Goal: Book appointment/travel/reservation

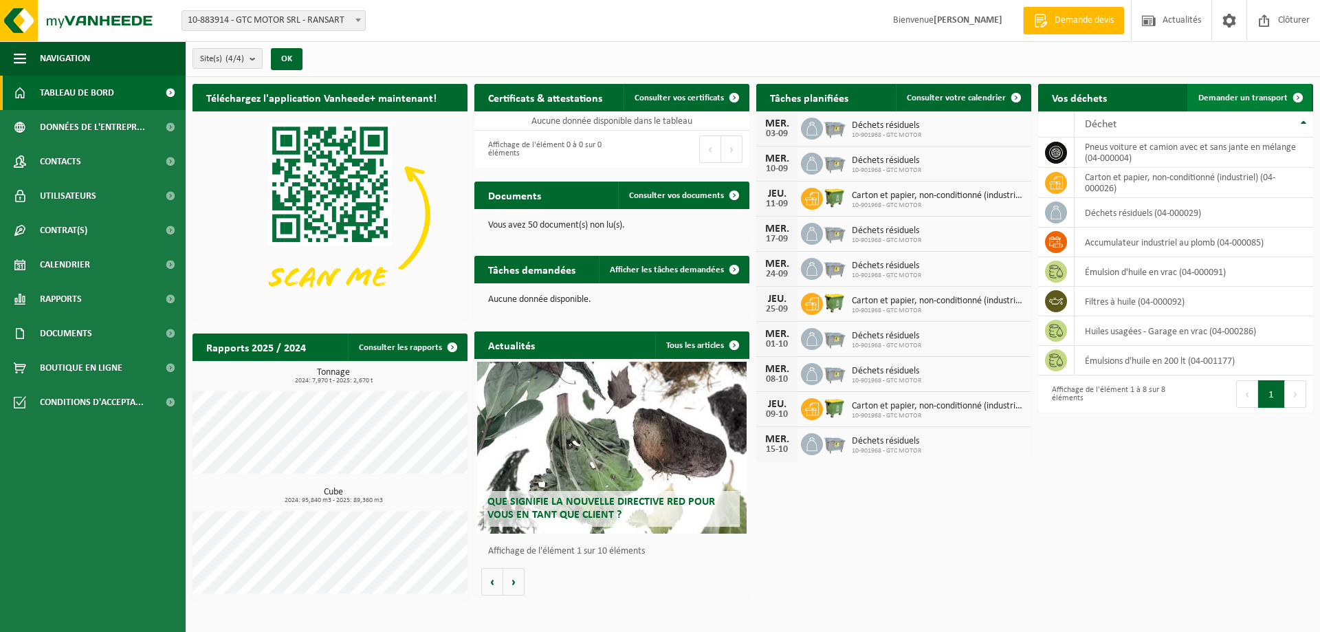
click at [1228, 93] on span "Demander un transport" at bounding box center [1242, 97] width 89 height 9
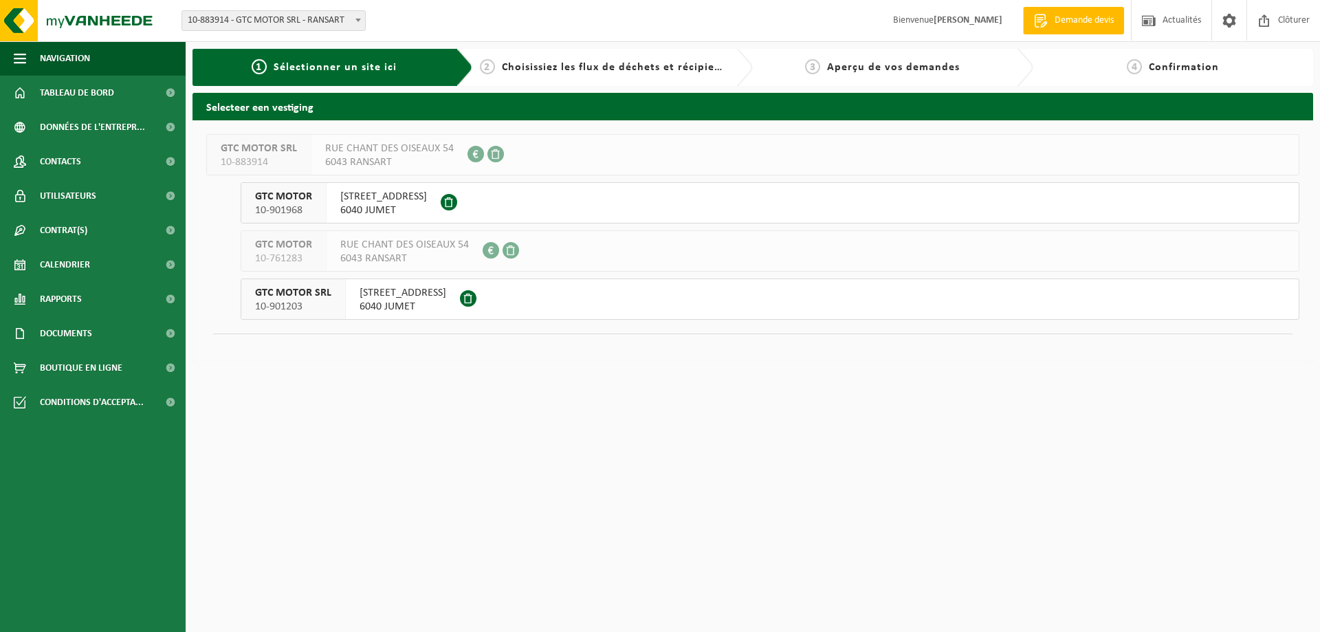
click at [380, 300] on span "6040 JUMET" at bounding box center [402, 307] width 87 height 14
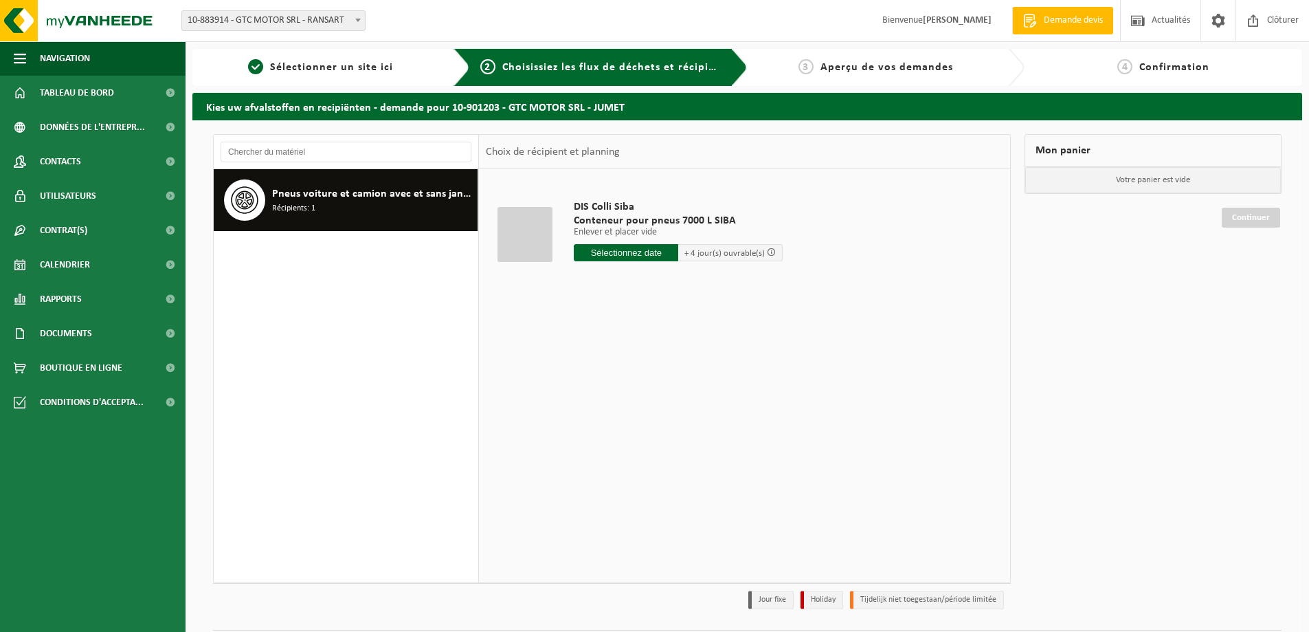
click at [618, 252] on input "text" at bounding box center [626, 252] width 104 height 17
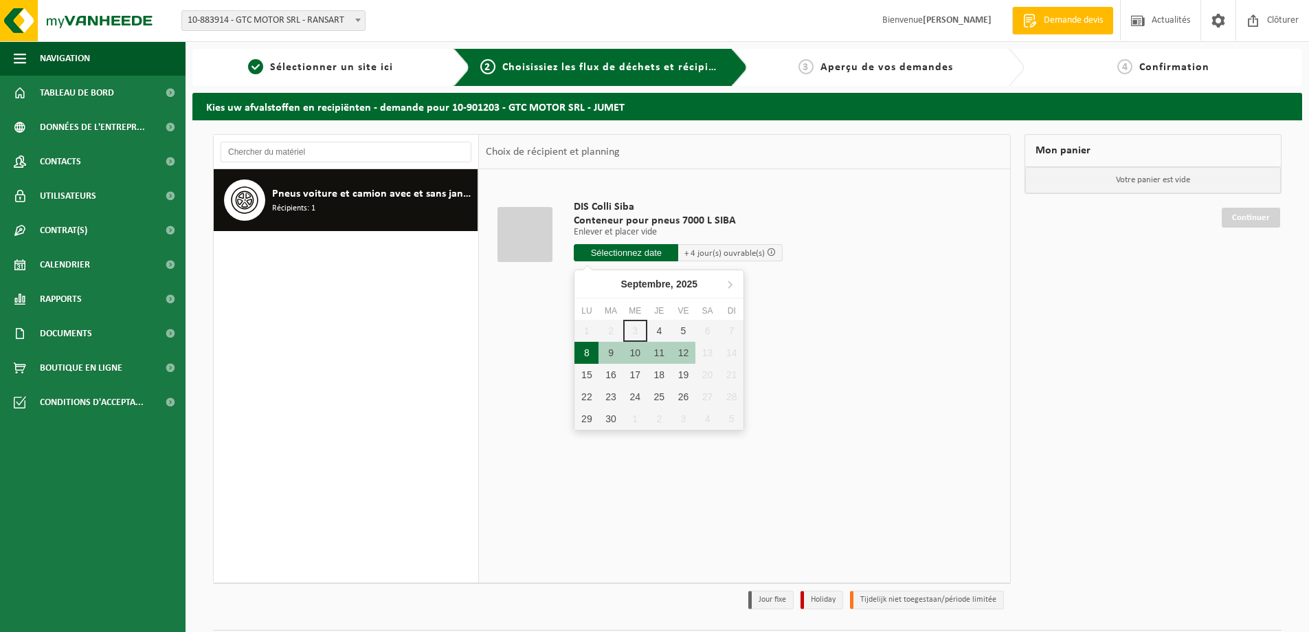
click at [589, 348] on div "8" at bounding box center [587, 353] width 24 height 22
type input "à partir de 2025-09-08"
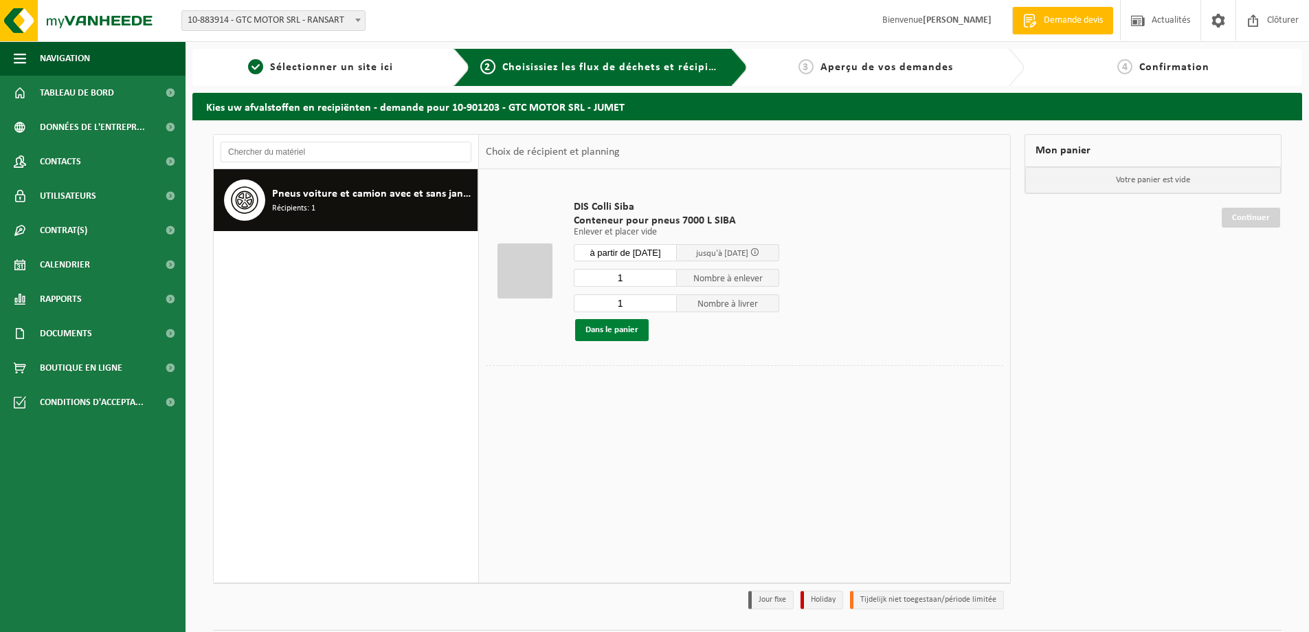
click at [620, 326] on button "Dans le panier" at bounding box center [612, 330] width 74 height 22
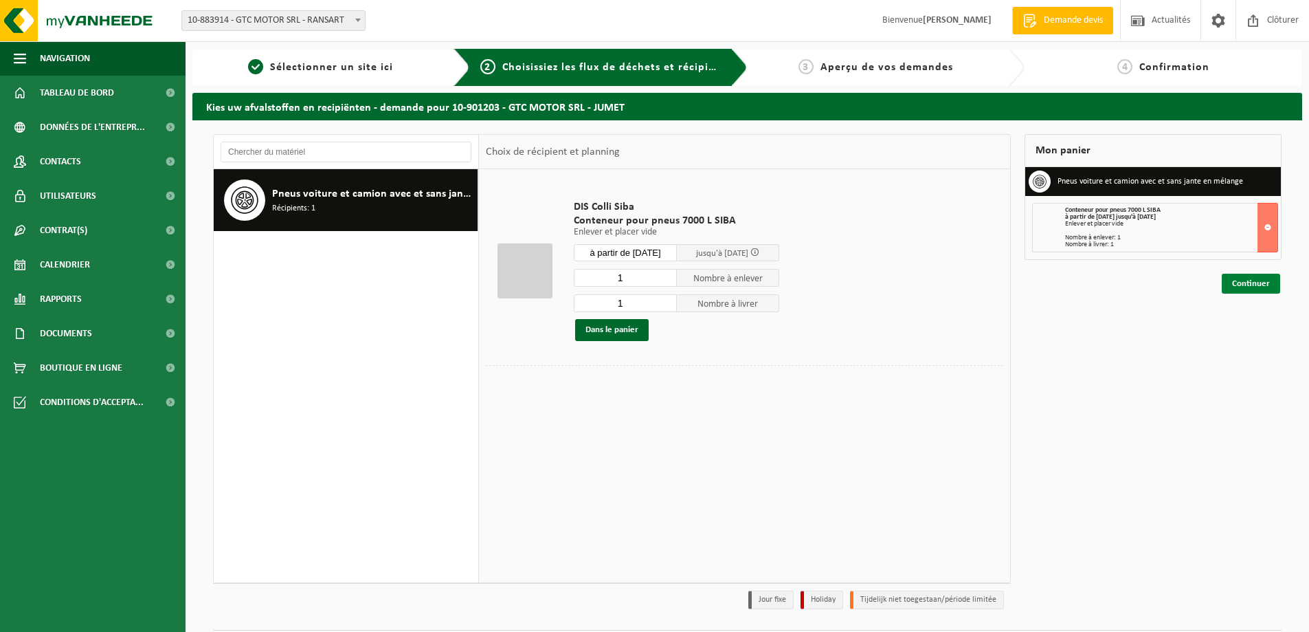
click at [1241, 286] on link "Continuer" at bounding box center [1251, 284] width 58 height 20
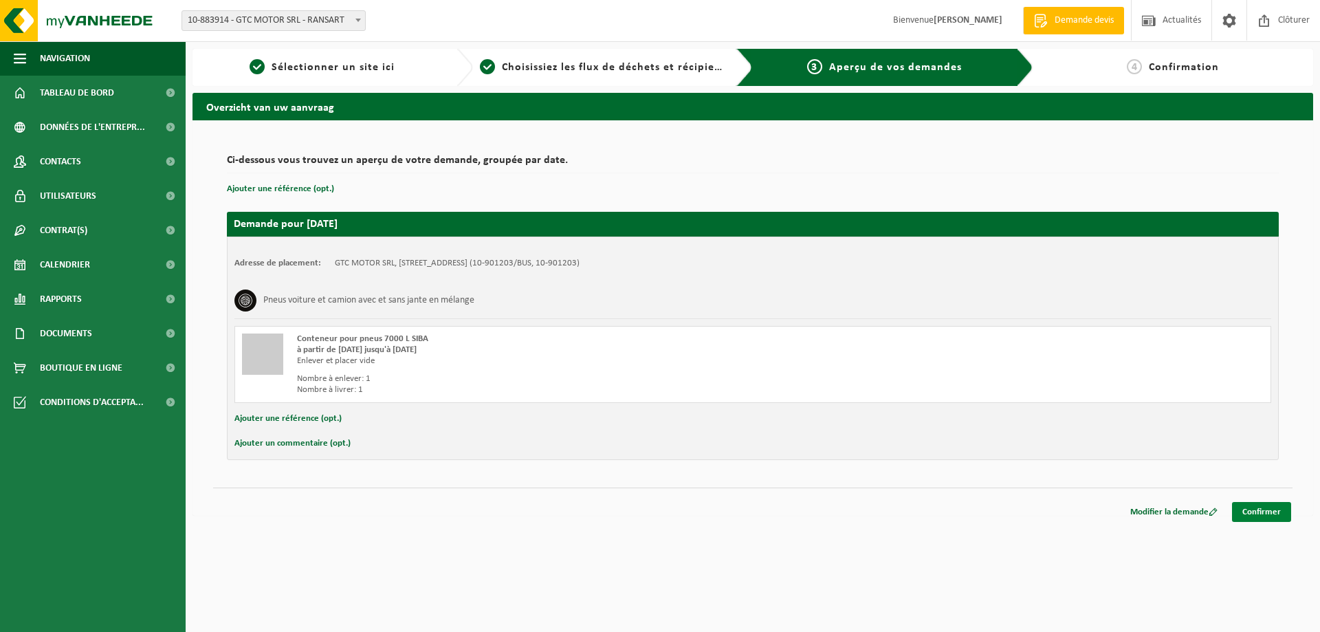
click at [1260, 510] on link "Confirmer" at bounding box center [1261, 512] width 59 height 20
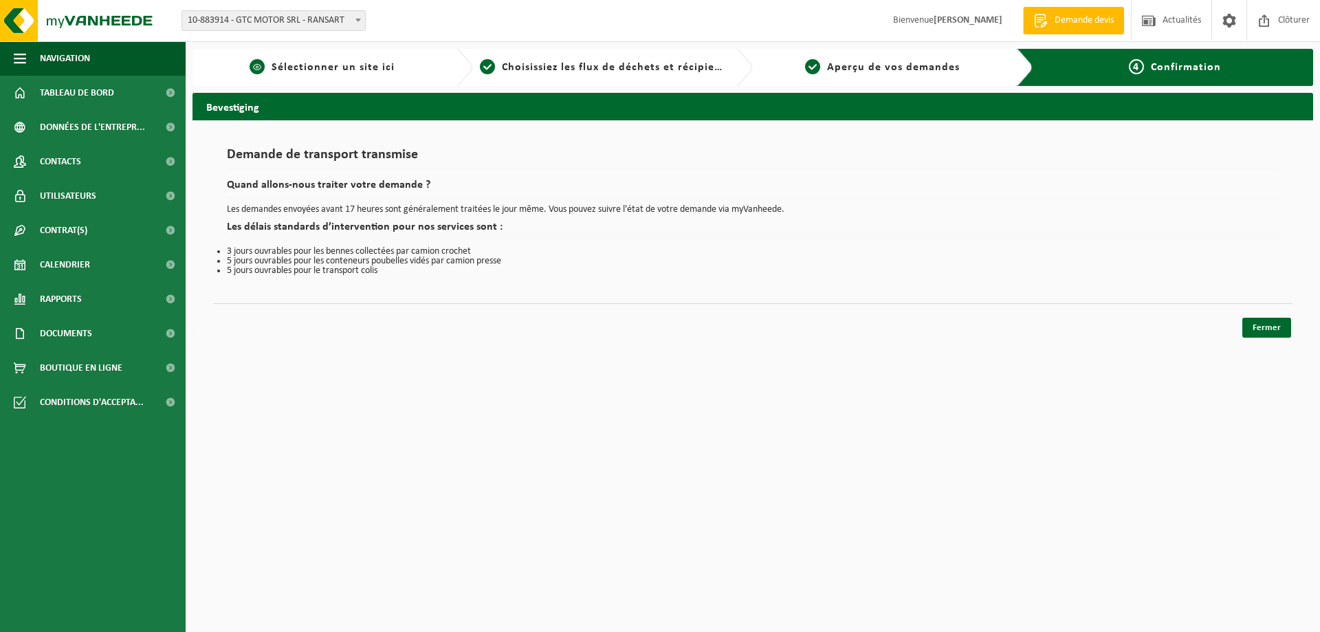
click at [313, 65] on span "Sélectionner un site ici" at bounding box center [333, 67] width 123 height 11
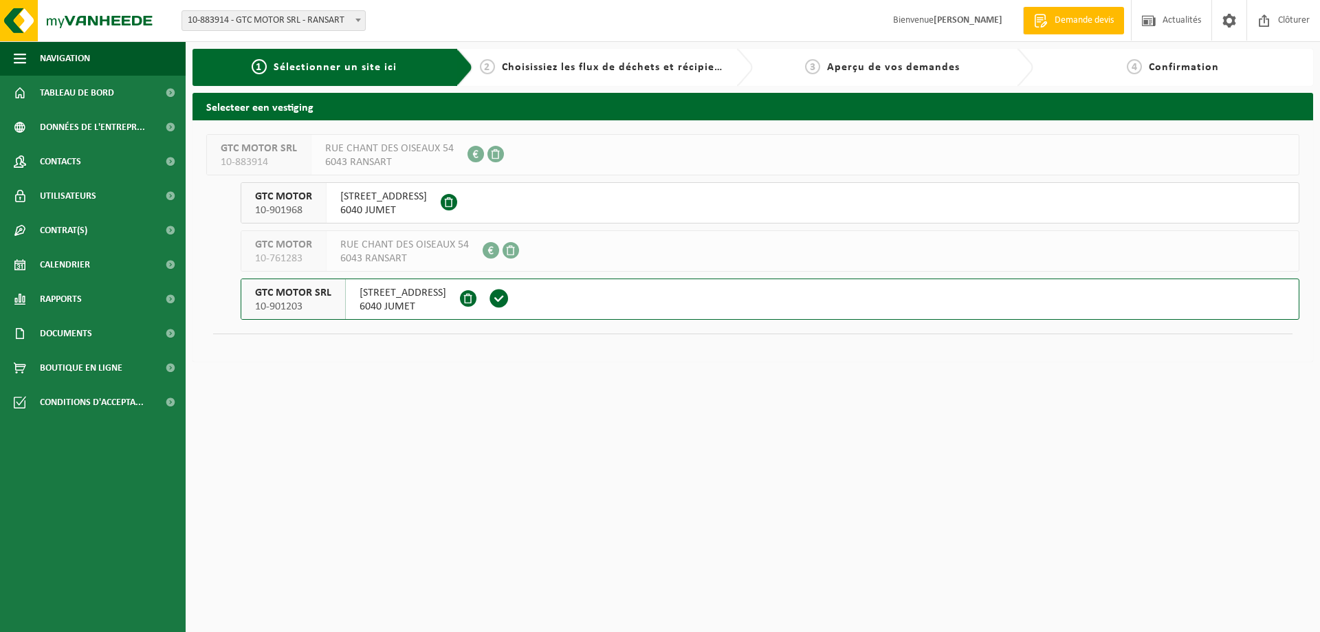
click at [402, 214] on span "6040 JUMET" at bounding box center [383, 210] width 87 height 14
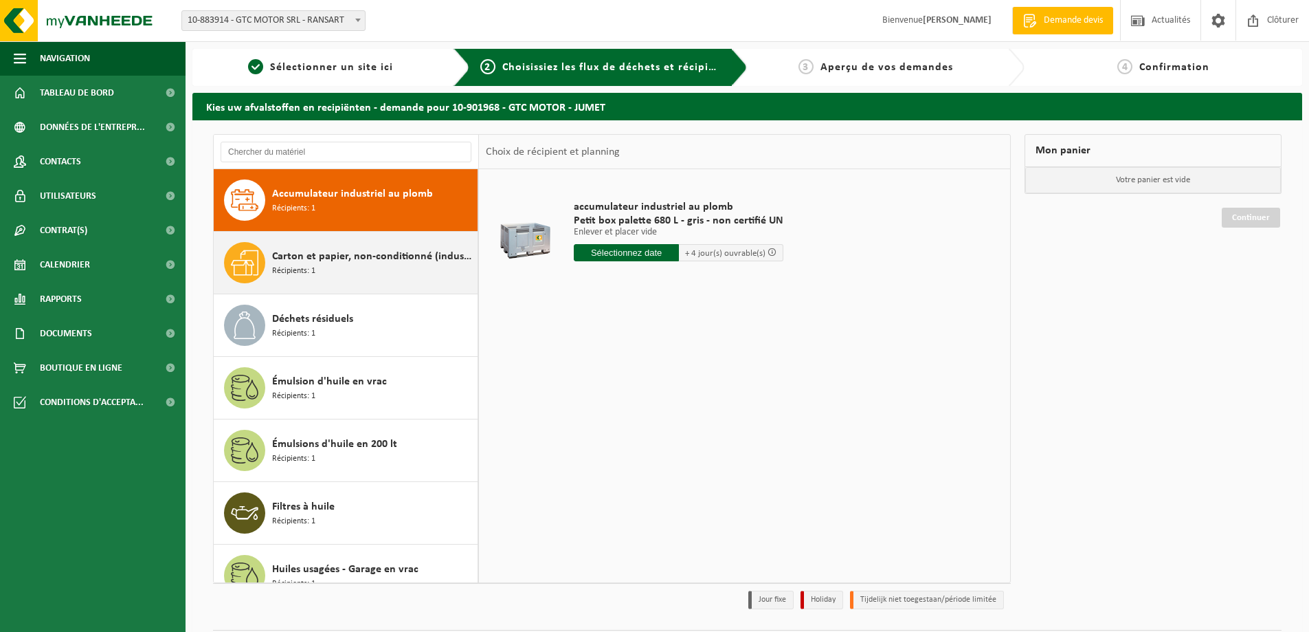
scroll to position [24, 0]
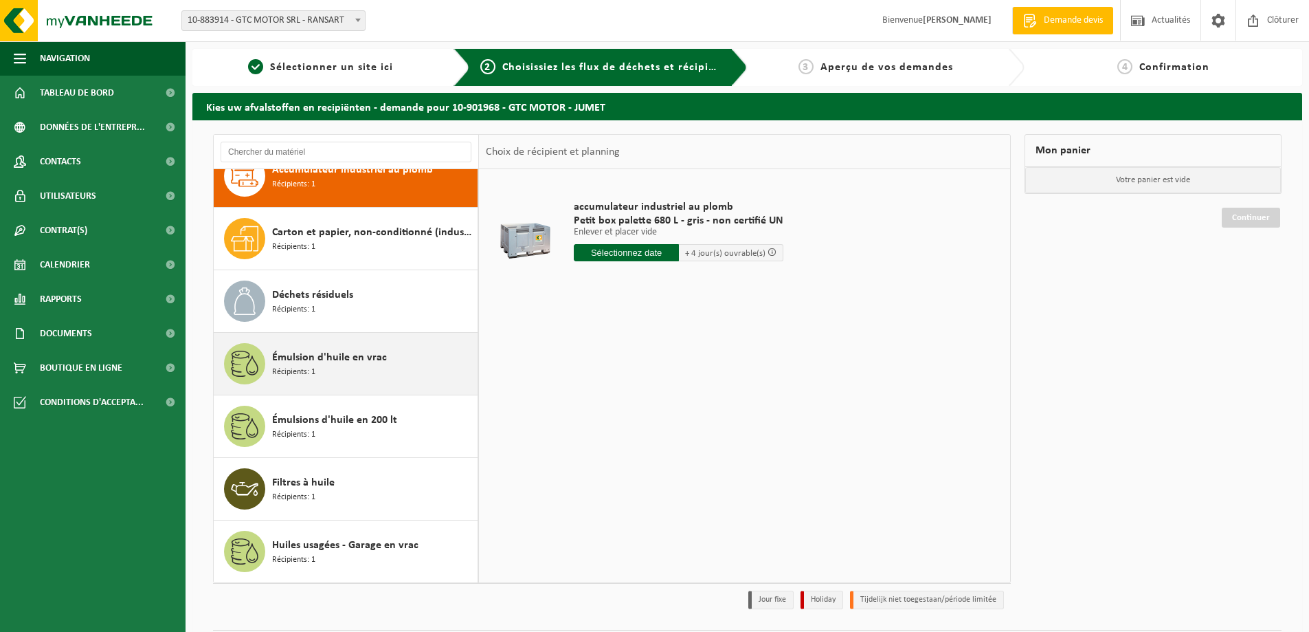
click at [356, 372] on div "Émulsion d'huile en vrac Récipients: 1" at bounding box center [373, 363] width 202 height 41
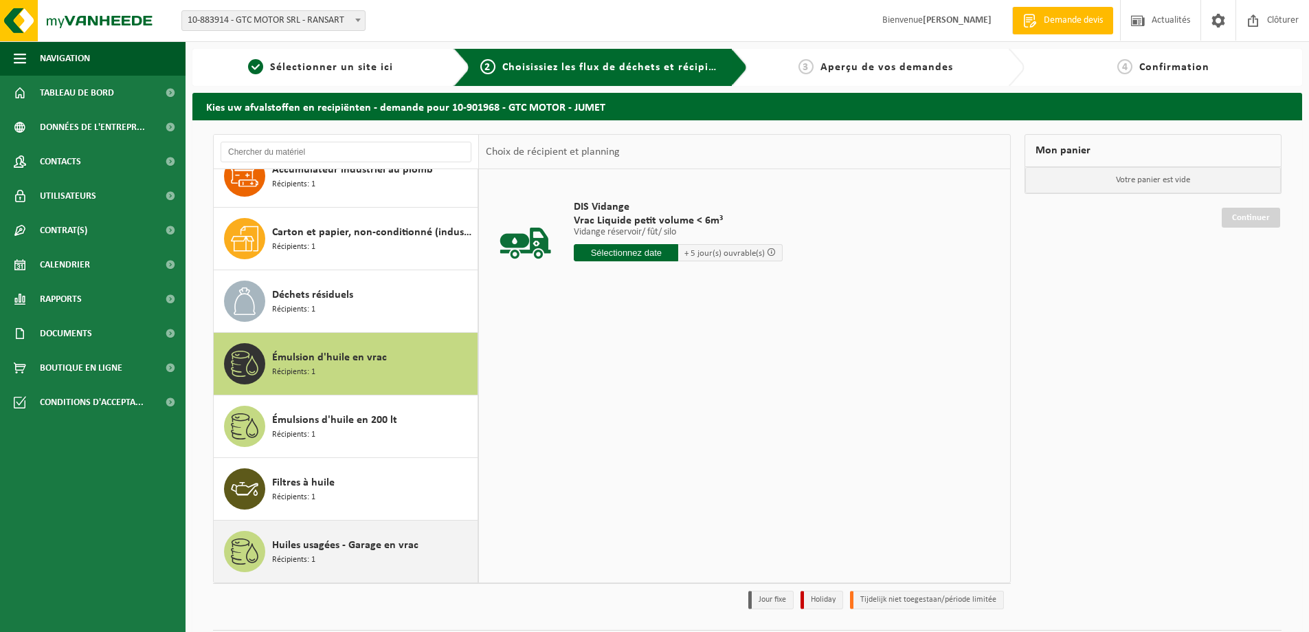
click at [310, 549] on span "Huiles usagées - Garage en vrac" at bounding box center [345, 545] width 146 height 16
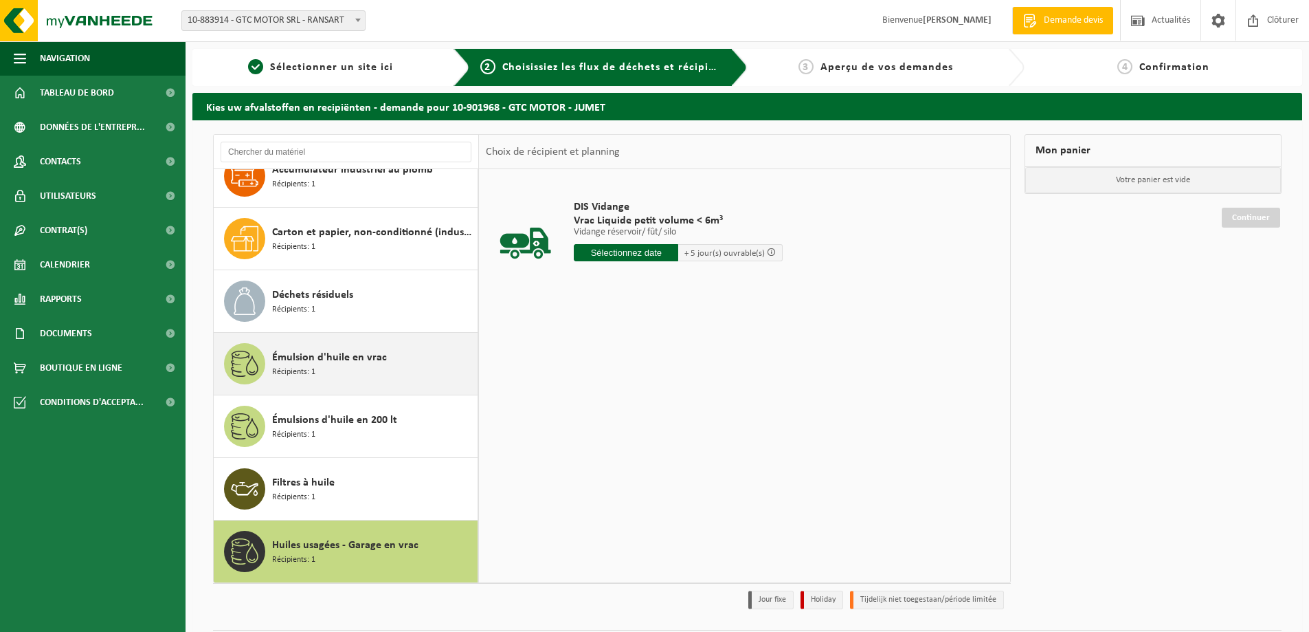
click at [320, 375] on div "Émulsion d'huile en vrac Récipients: 1" at bounding box center [373, 363] width 202 height 41
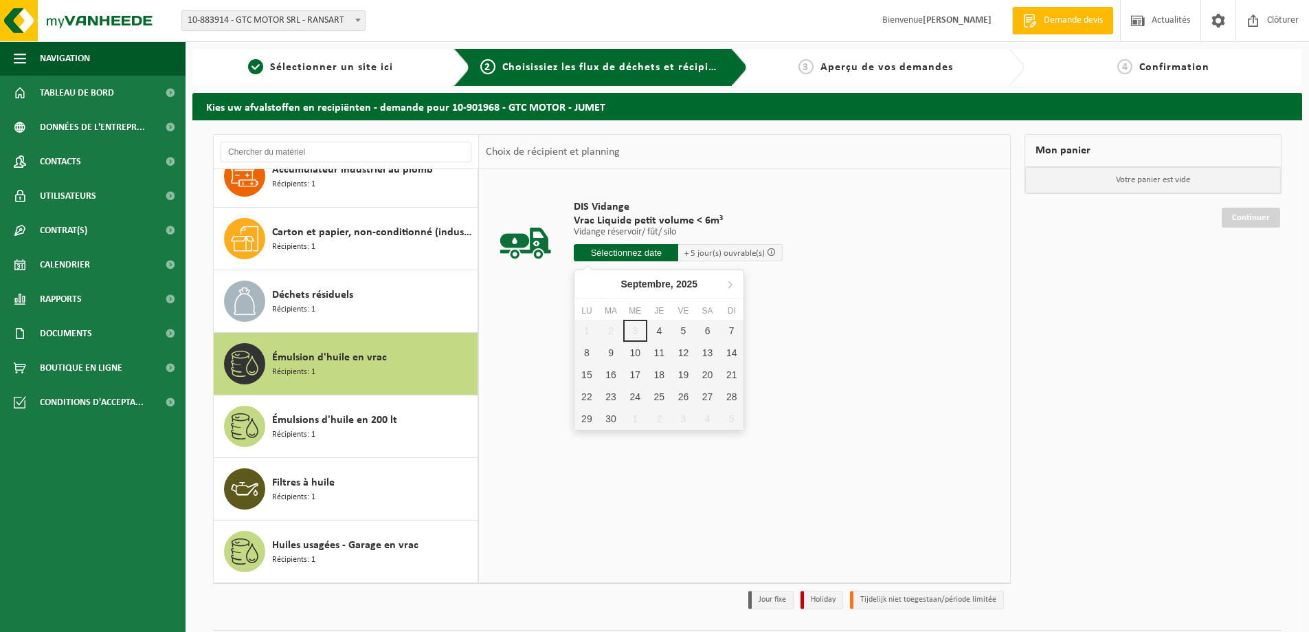
click at [630, 251] on input "text" at bounding box center [626, 252] width 104 height 17
click at [586, 346] on div "8" at bounding box center [587, 353] width 24 height 22
type input "à partir de 2025-09-08"
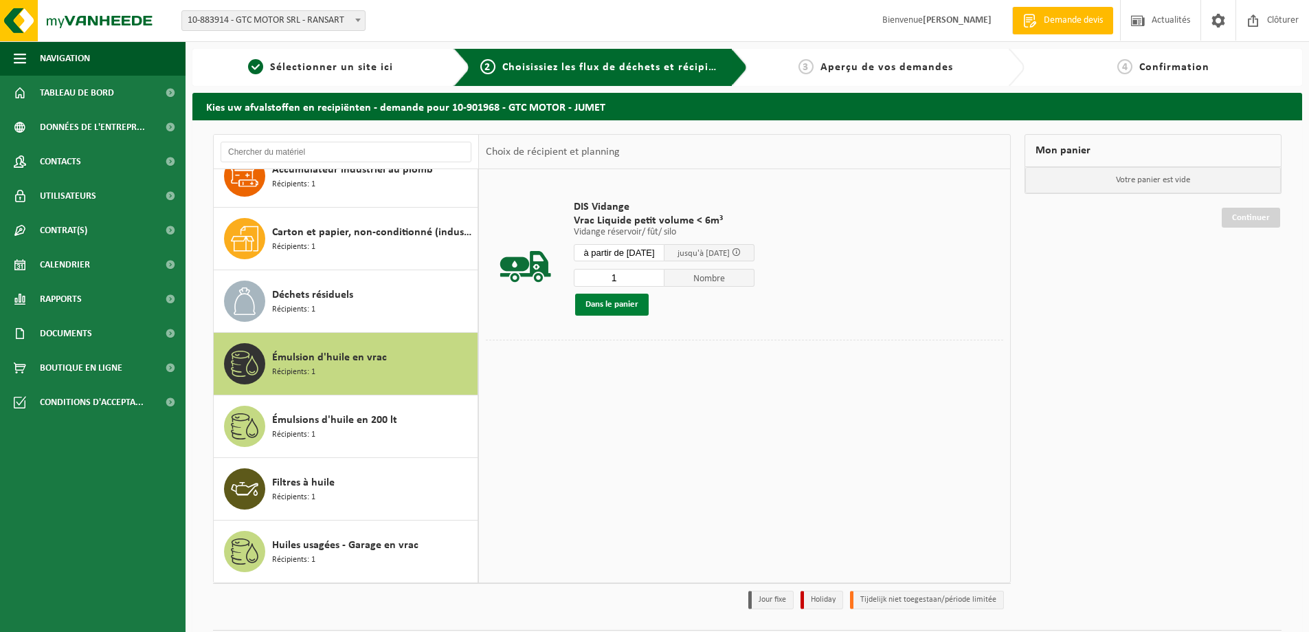
click at [606, 302] on button "Dans le panier" at bounding box center [612, 304] width 74 height 22
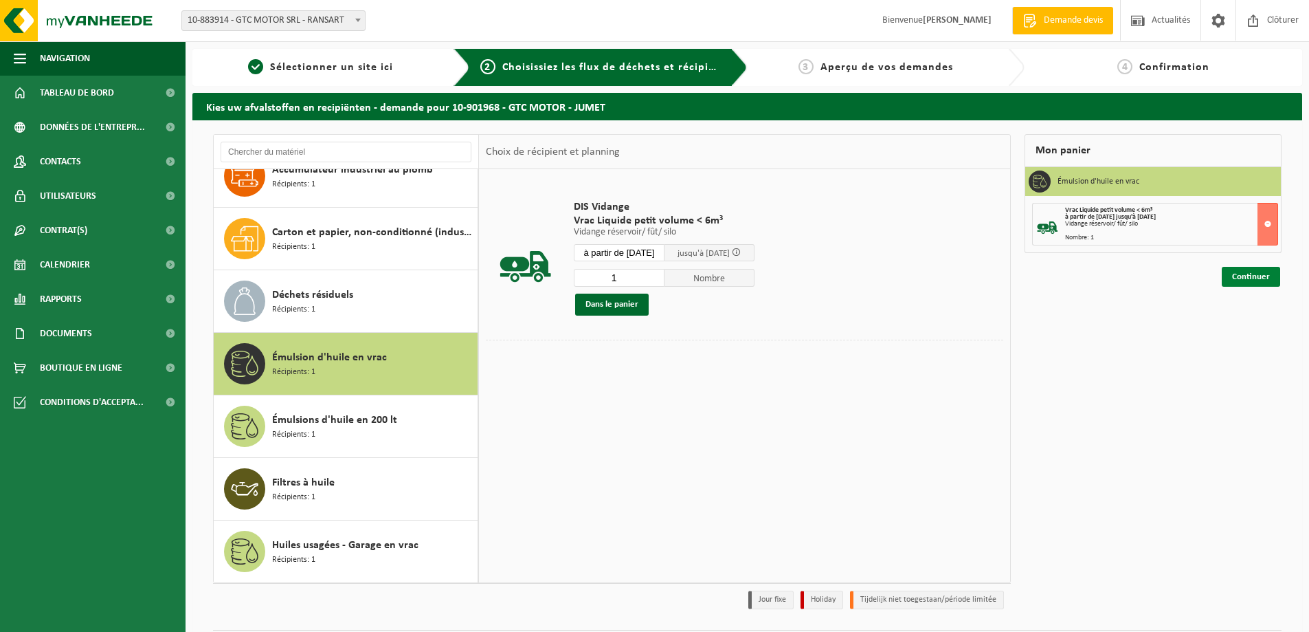
click at [1246, 276] on link "Continuer" at bounding box center [1251, 277] width 58 height 20
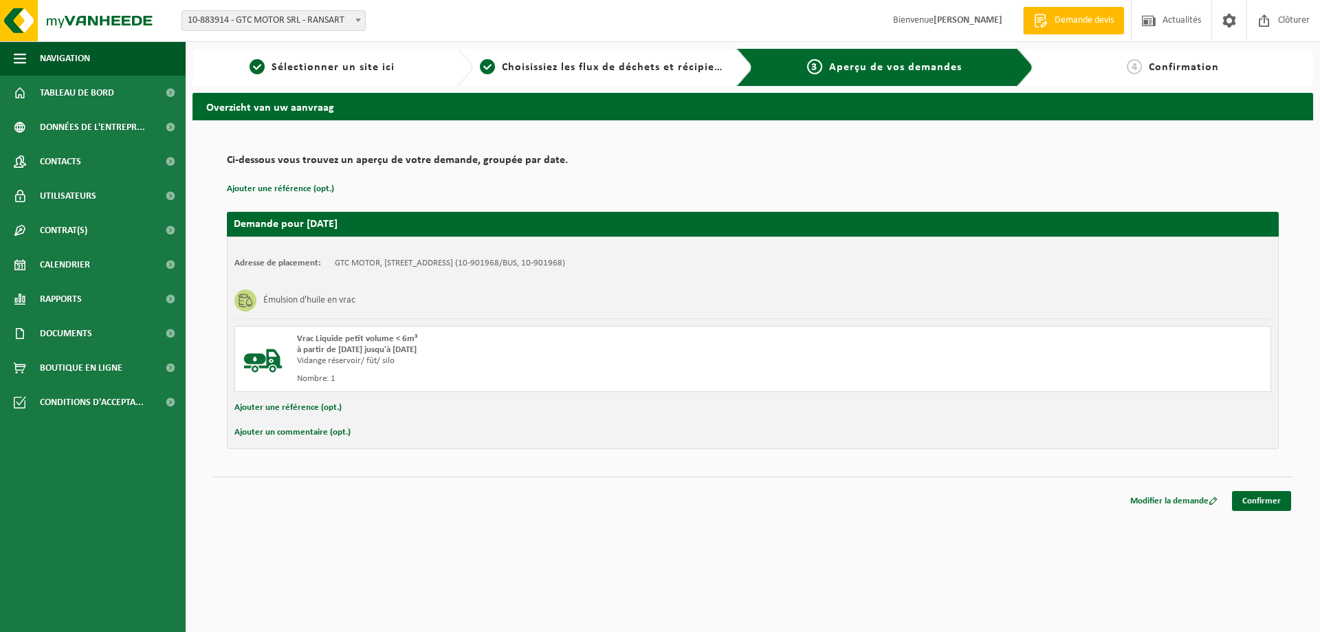
click at [309, 432] on button "Ajouter un commentaire (opt.)" at bounding box center [292, 432] width 116 height 18
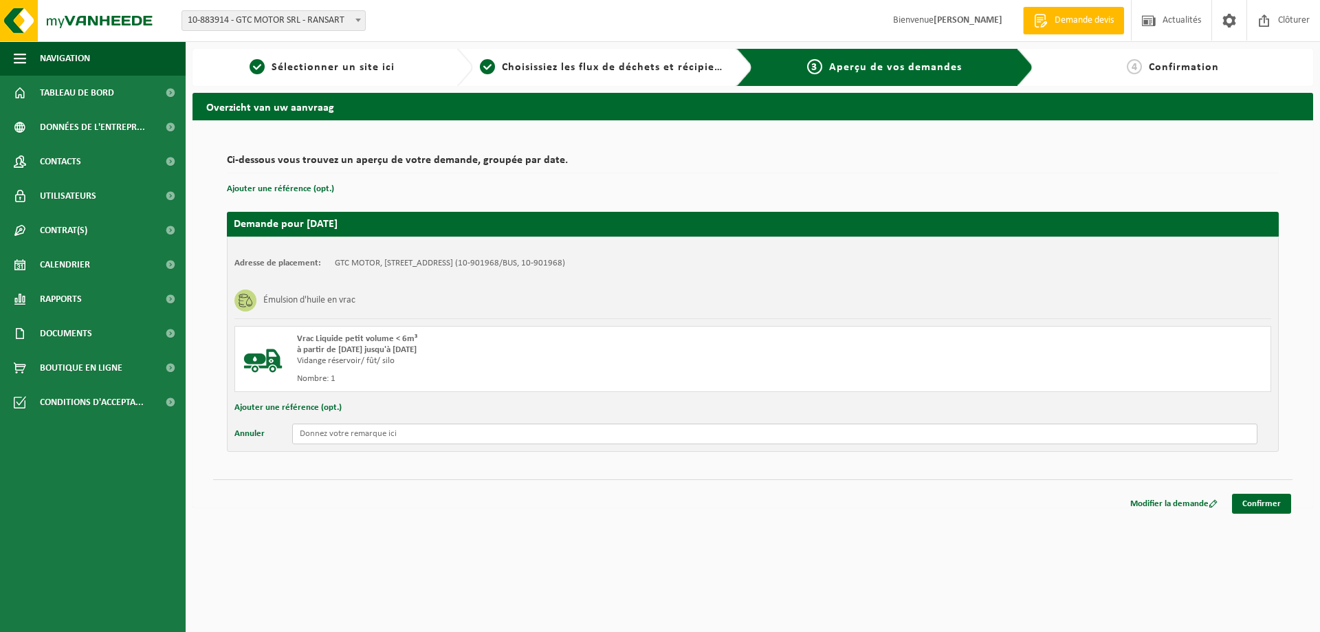
click at [364, 440] on input "text" at bounding box center [774, 433] width 965 height 21
type input "ouverture du garage de 09h00 à 18h00"
click at [1265, 505] on link "Confirmer" at bounding box center [1261, 504] width 59 height 20
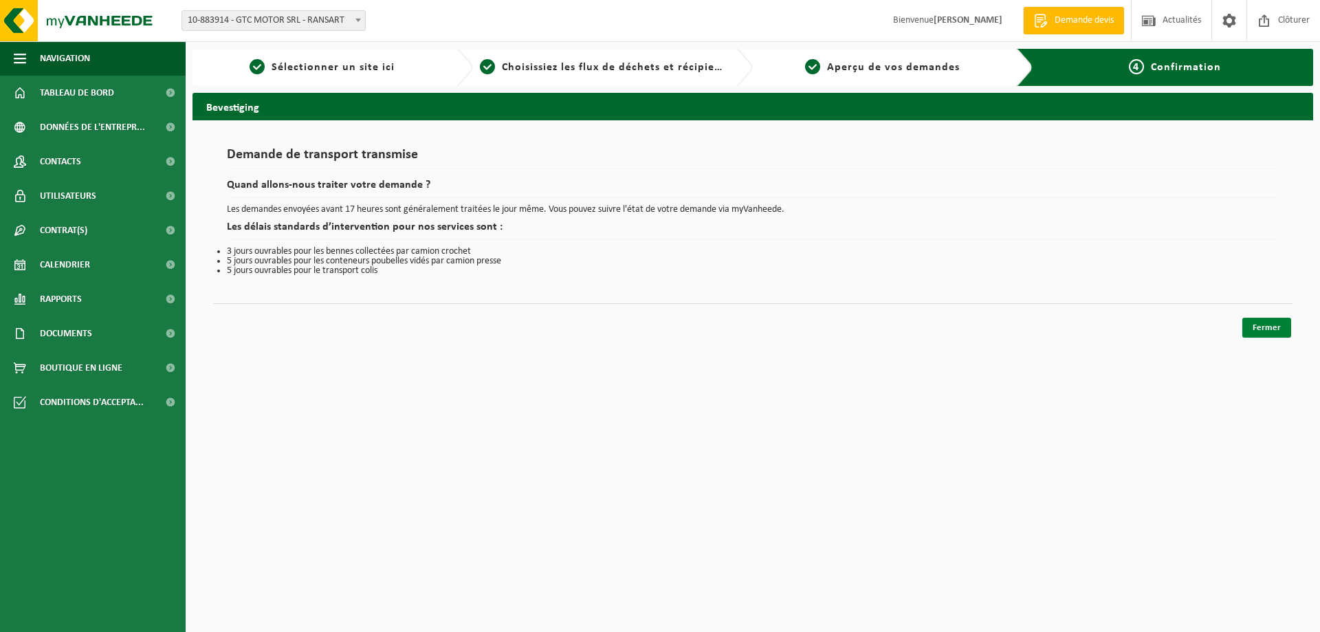
click at [1268, 327] on link "Fermer" at bounding box center [1266, 328] width 49 height 20
